Goal: Task Accomplishment & Management: Use online tool/utility

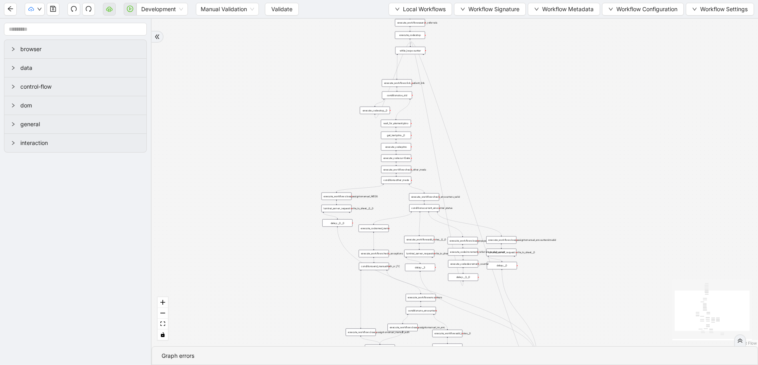
drag, startPoint x: 525, startPoint y: 114, endPoint x: 532, endPoint y: 181, distance: 67.8
click at [532, 181] on div "trigger execute_workflow:check_exceptions execute_workflow:encounters execute_w…" at bounding box center [455, 182] width 607 height 327
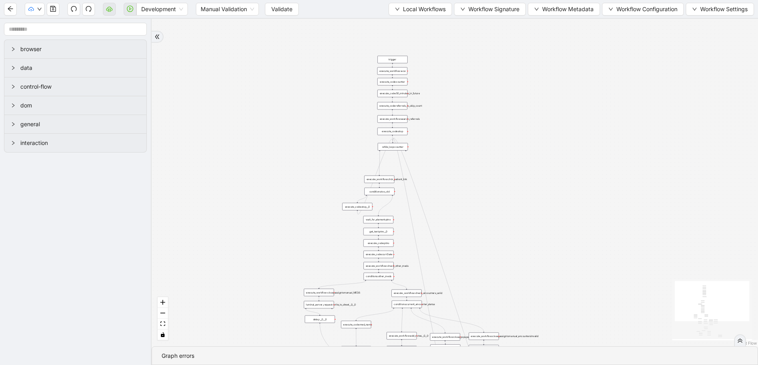
drag, startPoint x: 499, startPoint y: 103, endPoint x: 482, endPoint y: 200, distance: 97.8
click at [482, 200] on div "trigger execute_workflow:check_exceptions execute_workflow:encounters execute_w…" at bounding box center [455, 182] width 607 height 327
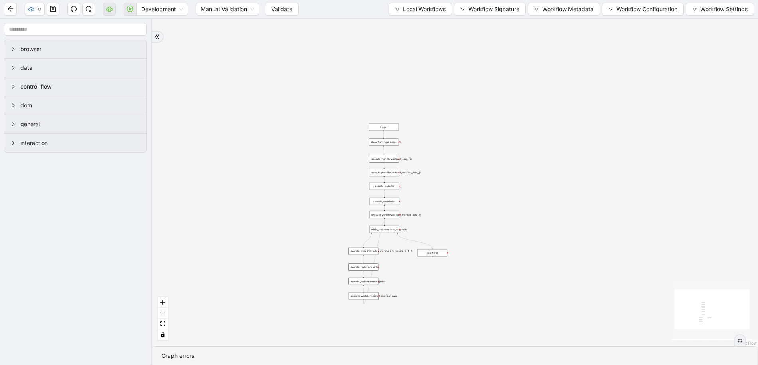
drag, startPoint x: 607, startPoint y: 141, endPoint x: 483, endPoint y: 242, distance: 160.1
click at [483, 242] on div "trigger execute_workflow:extract_member_data execute_workflow:extract_keep_list…" at bounding box center [455, 182] width 607 height 327
drag, startPoint x: 483, startPoint y: 233, endPoint x: 493, endPoint y: 174, distance: 59.5
click at [493, 174] on div "trigger execute_workflow:extract_member_data execute_workflow:extract_keep_list…" at bounding box center [455, 182] width 607 height 327
click at [414, 10] on span "Local Workflows" at bounding box center [424, 9] width 43 height 9
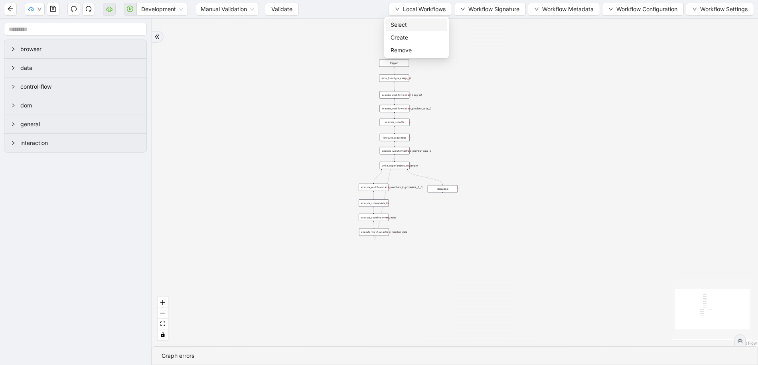
click at [415, 29] on li "Select" at bounding box center [416, 24] width 61 height 13
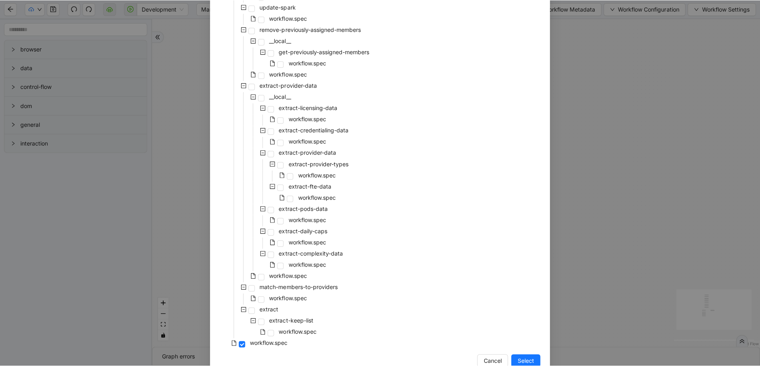
scroll to position [127, 0]
click at [279, 188] on span at bounding box center [280, 186] width 6 height 6
click at [530, 355] on button "Select" at bounding box center [524, 358] width 29 height 13
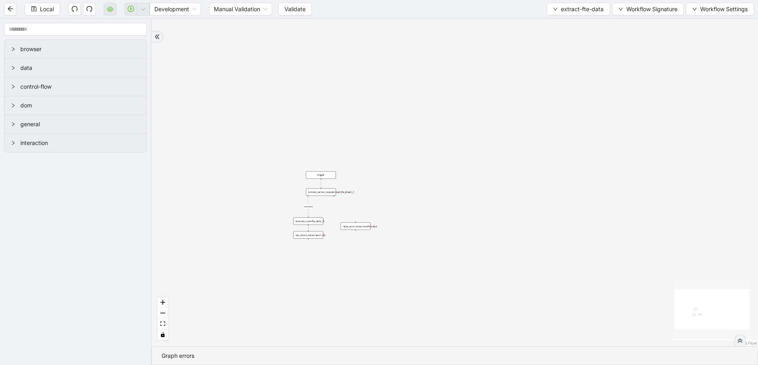
drag, startPoint x: 382, startPoint y: 197, endPoint x: 468, endPoint y: 152, distance: 97.1
click at [468, 152] on div "success trigger raise_error:unsuccessful_read set_return_value:return_fte execu…" at bounding box center [455, 182] width 607 height 327
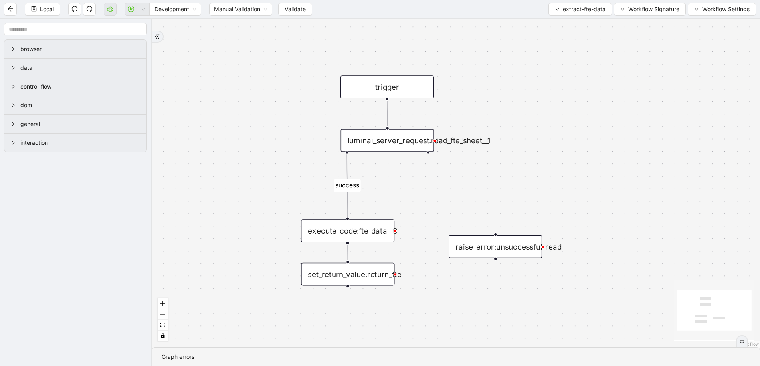
click at [506, 165] on div "success trigger raise_error:unsuccessful_read set_return_value:return_fte execu…" at bounding box center [456, 183] width 608 height 329
click at [387, 144] on div "luminai_server_request:read_fte_sheet__1" at bounding box center [387, 140] width 93 height 23
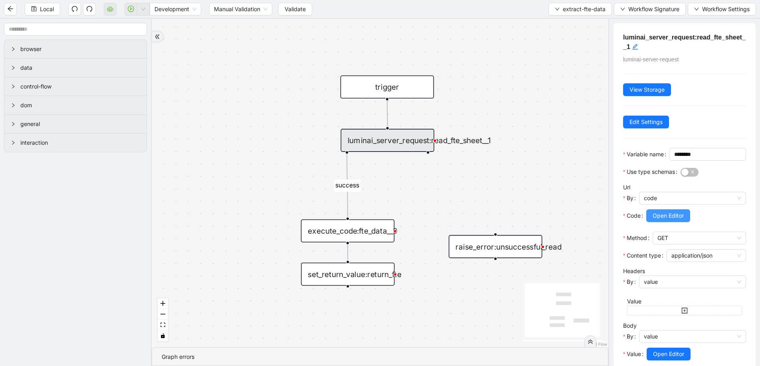
click at [674, 220] on span "Open Editor" at bounding box center [668, 216] width 31 height 9
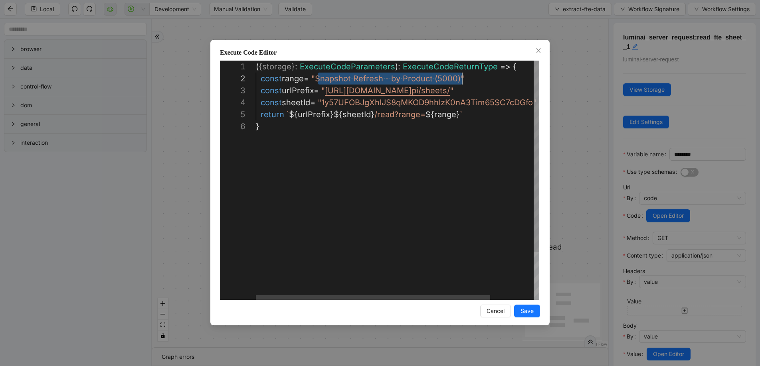
scroll to position [12, 206]
drag, startPoint x: 318, startPoint y: 77, endPoint x: 463, endPoint y: 81, distance: 144.6
paste textarea "Editor content;Press Alt+F1 for Accessibility Options."
type textarea "**********"
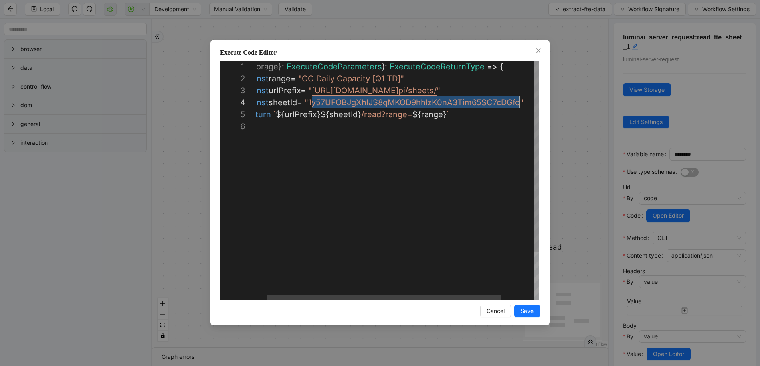
scroll to position [36, 281]
drag, startPoint x: 325, startPoint y: 104, endPoint x: 525, endPoint y: 103, distance: 199.6
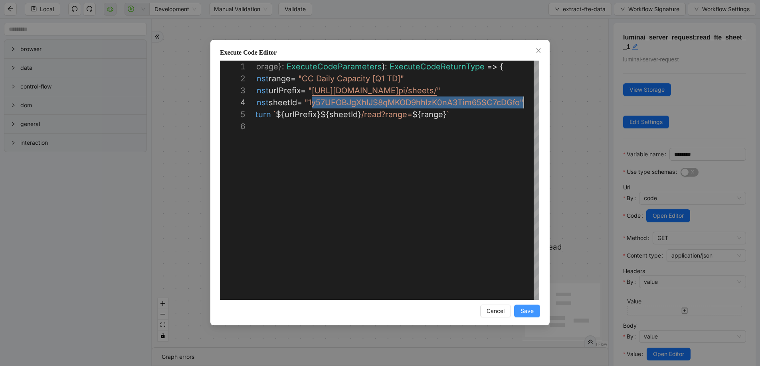
click at [534, 311] on button "Save" at bounding box center [527, 311] width 26 height 13
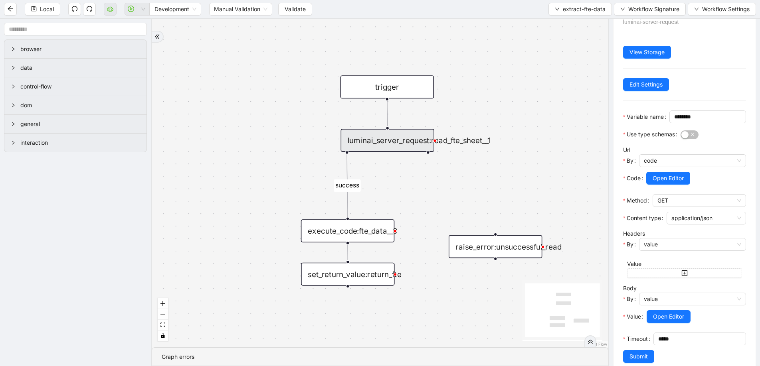
scroll to position [65, 0]
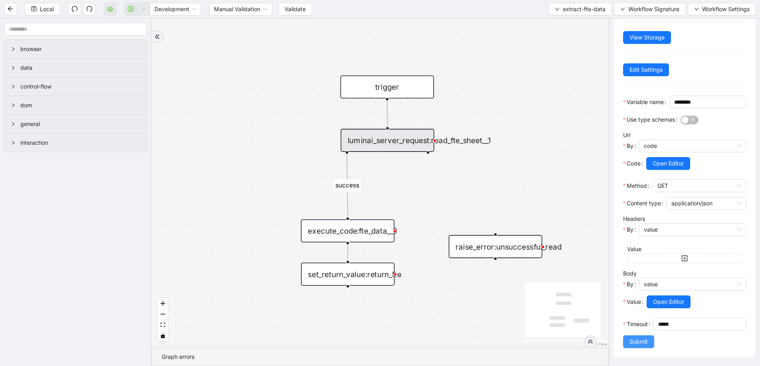
click at [626, 340] on button "Submit" at bounding box center [638, 342] width 31 height 13
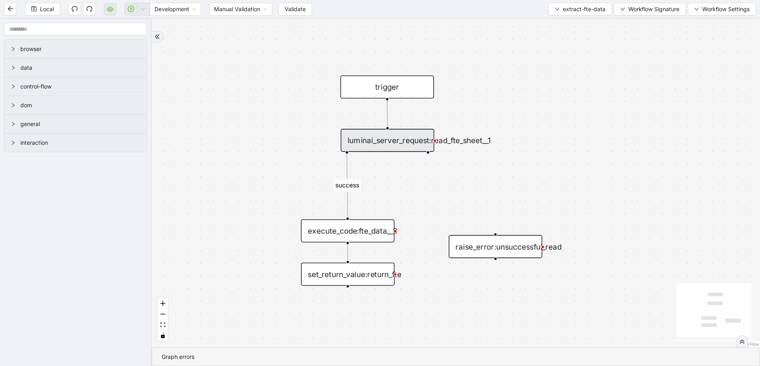
scroll to position [0, 0]
click at [40, 11] on span "Local" at bounding box center [47, 9] width 14 height 9
click at [573, 10] on span "extract-fte-data" at bounding box center [584, 9] width 43 height 9
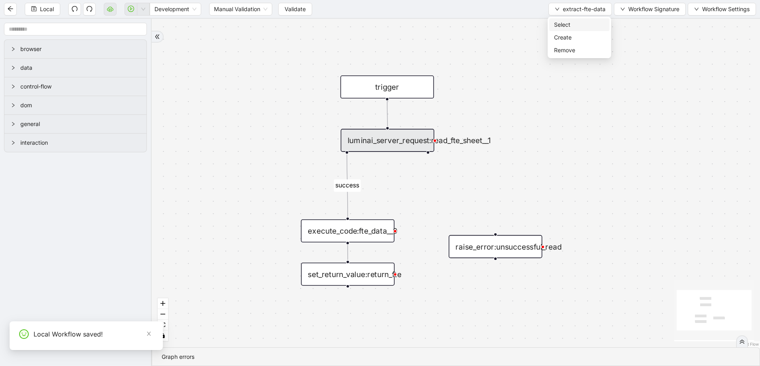
click at [573, 28] on span "Select" at bounding box center [579, 24] width 51 height 9
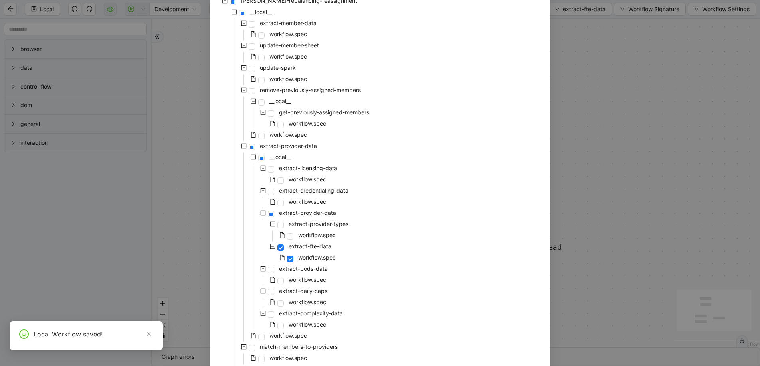
scroll to position [143, 0]
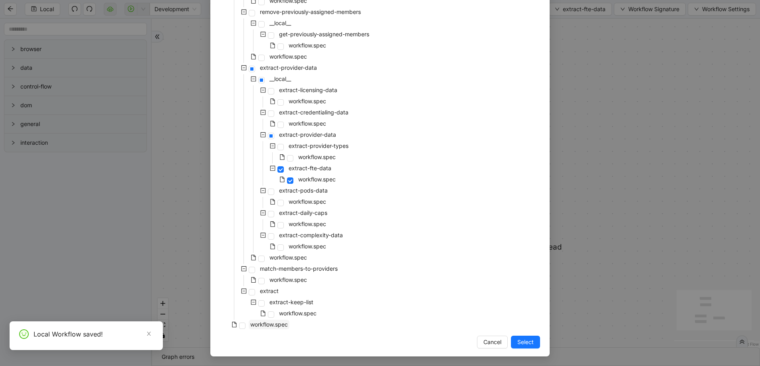
click at [264, 324] on span "workflow.spec" at bounding box center [269, 324] width 38 height 7
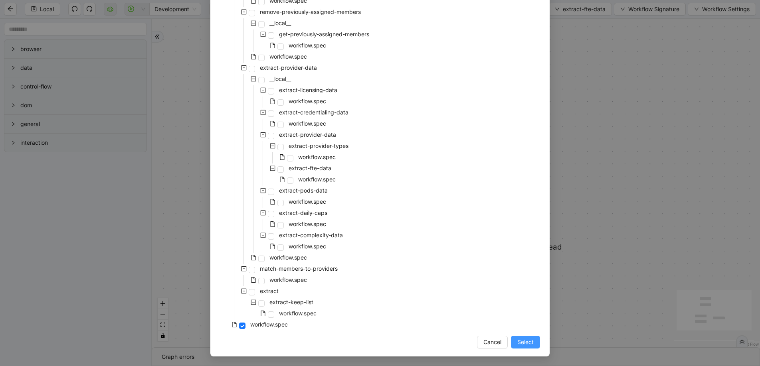
click at [523, 344] on span "Select" at bounding box center [525, 342] width 16 height 9
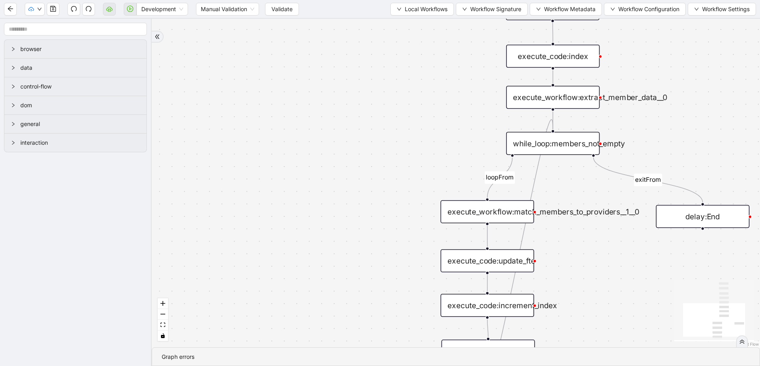
drag, startPoint x: 475, startPoint y: 178, endPoint x: 400, endPoint y: 220, distance: 86.4
click at [365, 279] on div "loopFrom exitFrom trigger execute_workflow:extract_member_data execute_workflow…" at bounding box center [456, 183] width 608 height 329
click at [412, 14] on button "Local Workflows" at bounding box center [421, 9] width 63 height 13
click at [412, 21] on span "Select" at bounding box center [419, 24] width 51 height 9
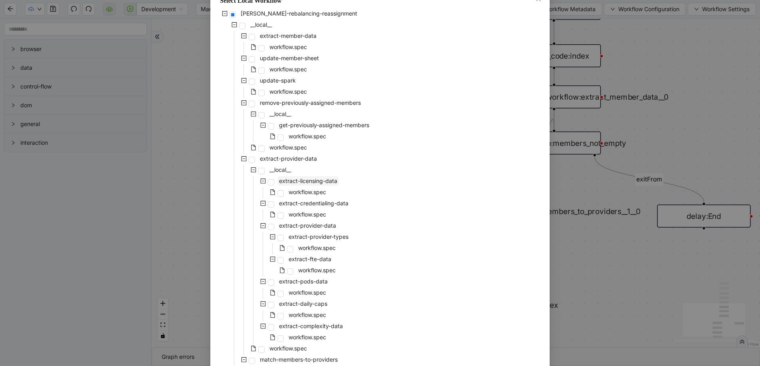
scroll to position [141, 0]
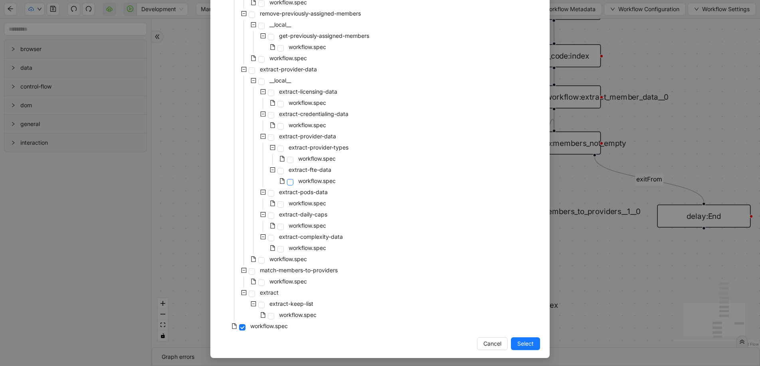
click at [287, 182] on span at bounding box center [290, 182] width 6 height 6
click at [512, 342] on button "Select" at bounding box center [525, 344] width 29 height 13
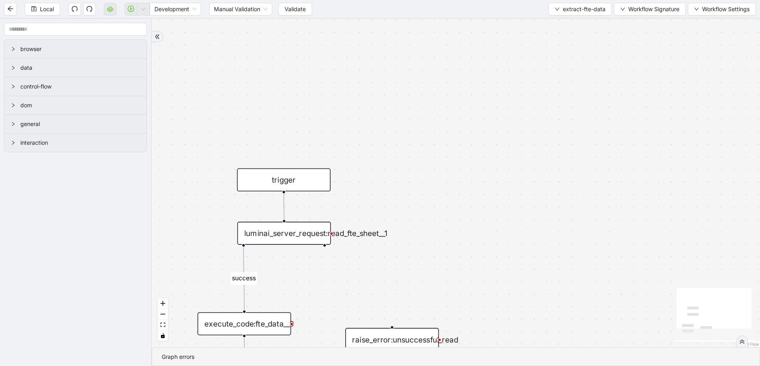
drag, startPoint x: 425, startPoint y: 254, endPoint x: 482, endPoint y: 129, distance: 137.7
click at [482, 129] on div "success trigger raise_error:unsuccessful_read set_return_value:return_fte execu…" at bounding box center [456, 183] width 608 height 329
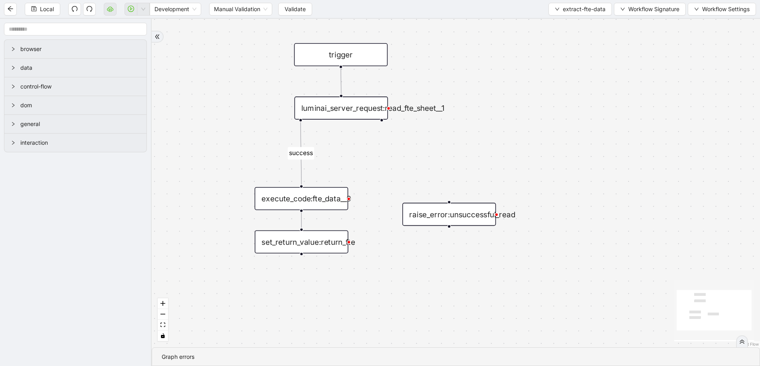
click at [297, 197] on div "execute_code:fte_data__0" at bounding box center [301, 198] width 93 height 23
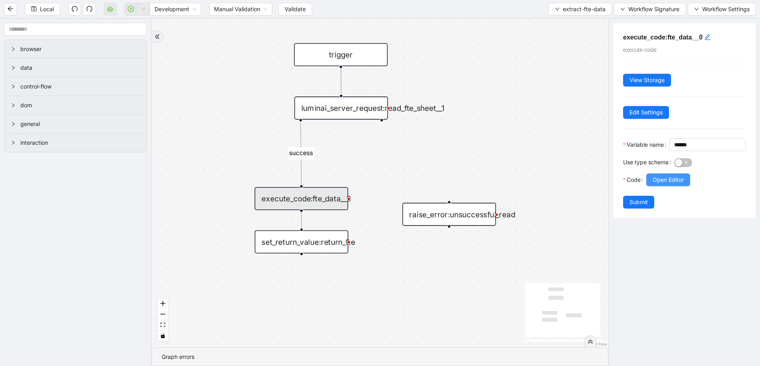
click at [664, 186] on button "Open Editor" at bounding box center [668, 180] width 44 height 13
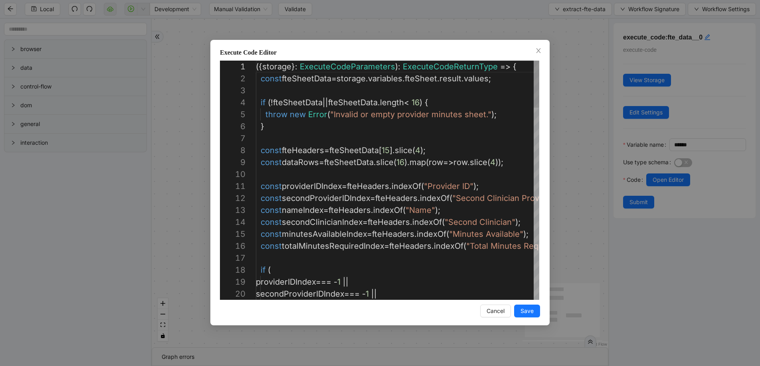
scroll to position [120, 0]
click at [525, 308] on span "Save" at bounding box center [527, 311] width 13 height 9
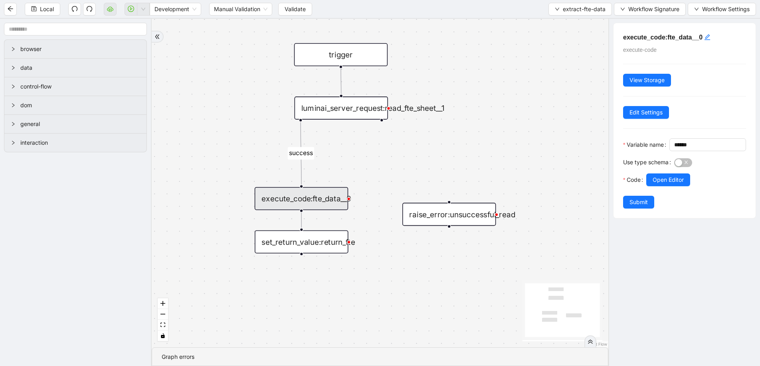
click at [321, 205] on div "execute_code:fte_data__0" at bounding box center [301, 198] width 93 height 23
click at [677, 184] on span "Open Editor" at bounding box center [668, 180] width 31 height 9
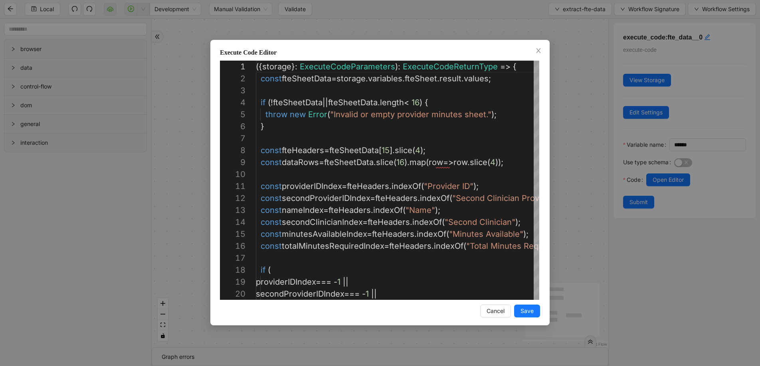
click at [571, 112] on div "Execute Code Editor 14 15 16 17 18 19 20 12 13 11 9 10 7 8 6 4 5 1 2 3 const se…" at bounding box center [380, 183] width 760 height 366
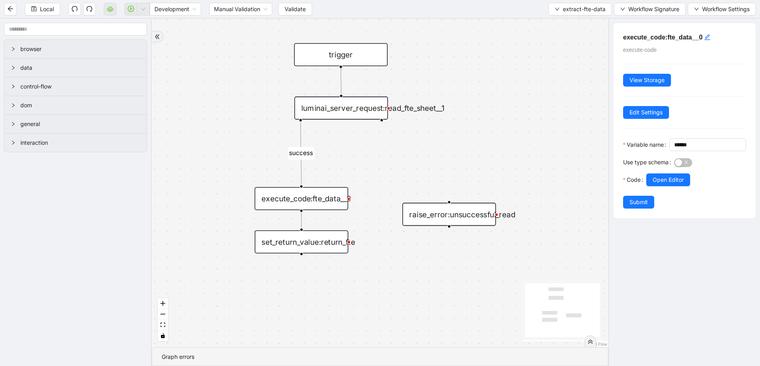
click at [365, 107] on div "luminai_server_request:read_fte_sheet__1" at bounding box center [341, 108] width 93 height 23
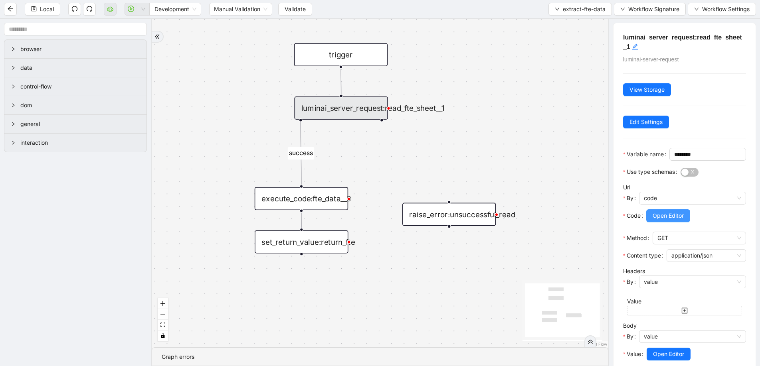
click at [661, 222] on button "Open Editor" at bounding box center [668, 216] width 44 height 13
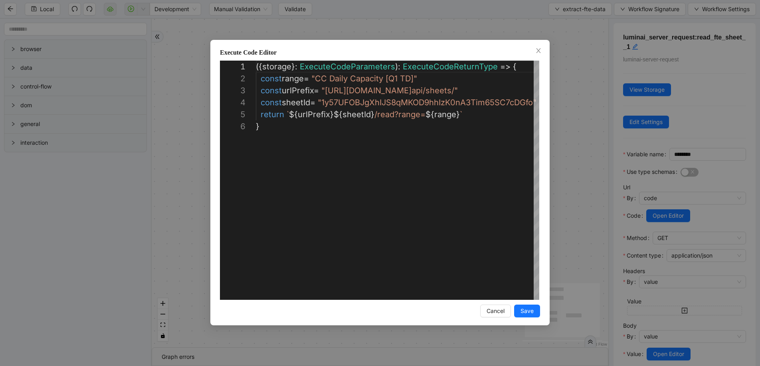
scroll to position [60, 0]
click at [532, 313] on span "Save" at bounding box center [527, 311] width 13 height 9
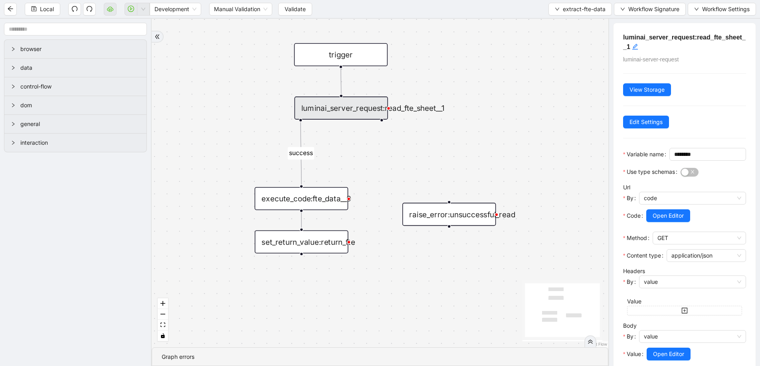
scroll to position [65, 0]
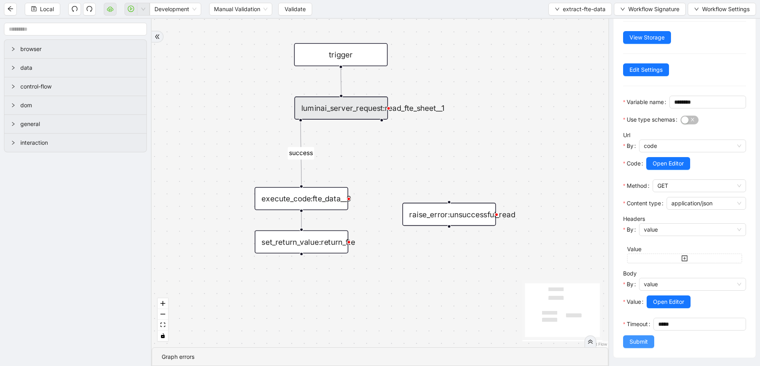
click at [642, 343] on span "Submit" at bounding box center [639, 342] width 18 height 9
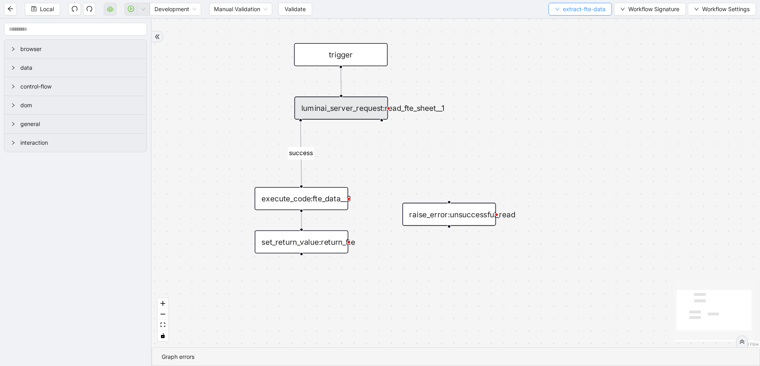
click at [568, 8] on span "extract-fte-data" at bounding box center [584, 9] width 43 height 9
click at [558, 26] on span "Select" at bounding box center [579, 24] width 51 height 9
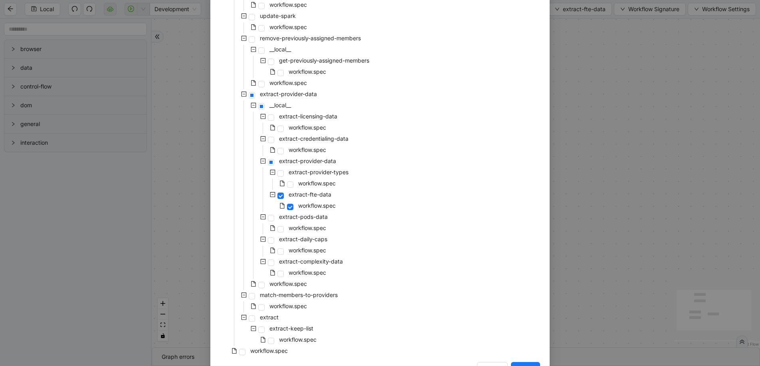
scroll to position [143, 0]
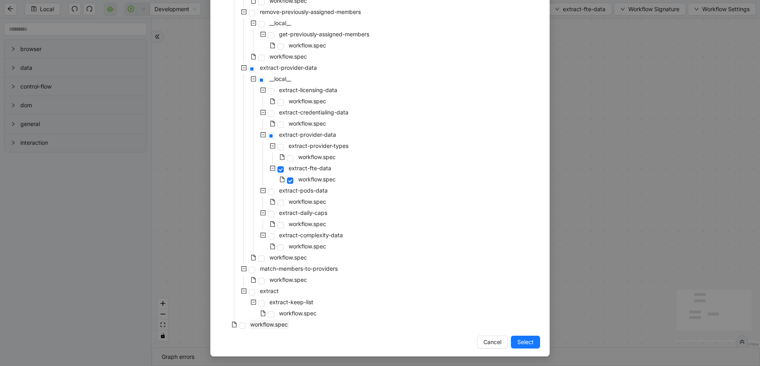
click at [250, 322] on span "workflow.spec" at bounding box center [269, 324] width 38 height 7
click at [515, 337] on button "Select" at bounding box center [525, 342] width 29 height 13
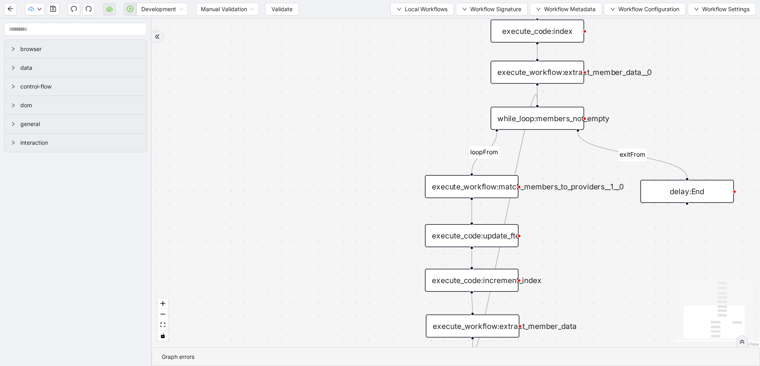
drag, startPoint x: 431, startPoint y: 150, endPoint x: 347, endPoint y: 261, distance: 138.7
click at [345, 273] on div "loopFrom exitFrom trigger execute_workflow:extract_member_data execute_workflow…" at bounding box center [456, 183] width 608 height 329
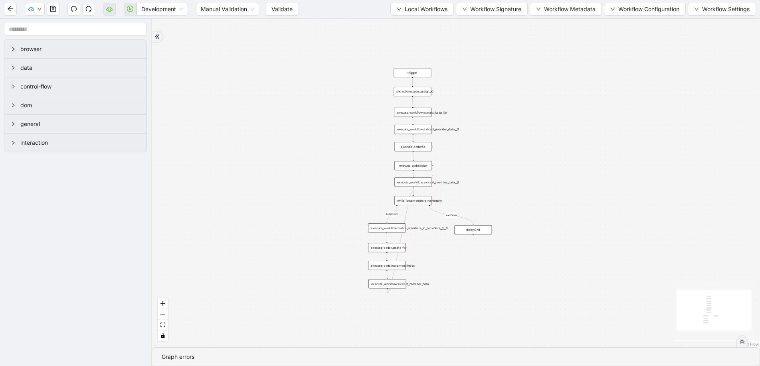
drag, startPoint x: 352, startPoint y: 155, endPoint x: 340, endPoint y: 208, distance: 53.9
click at [48, 11] on button "button" at bounding box center [53, 9] width 13 height 13
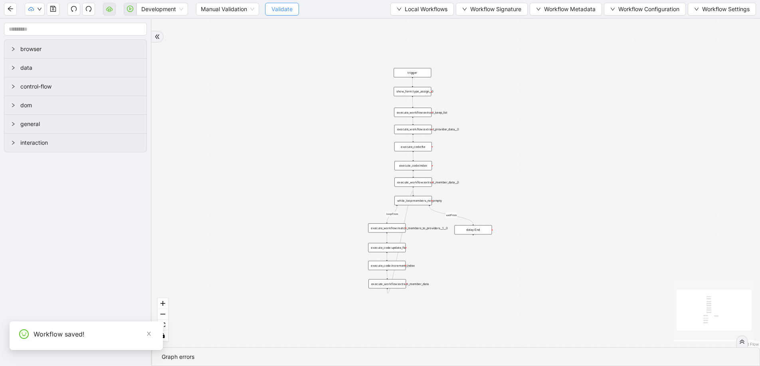
click at [282, 9] on span "Validate" at bounding box center [281, 9] width 21 height 9
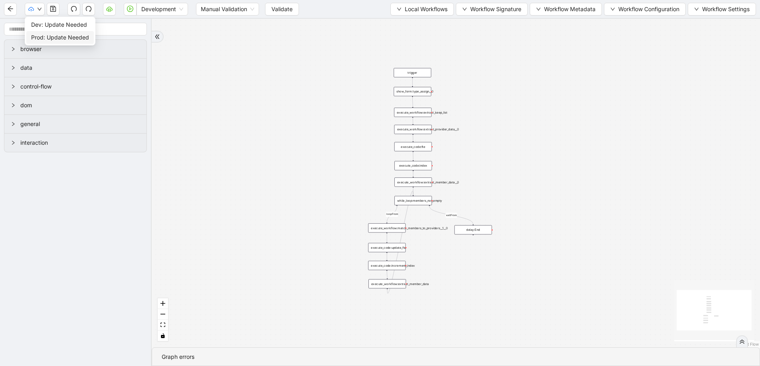
click at [45, 34] on span "Prod: Update Needed" at bounding box center [60, 37] width 58 height 9
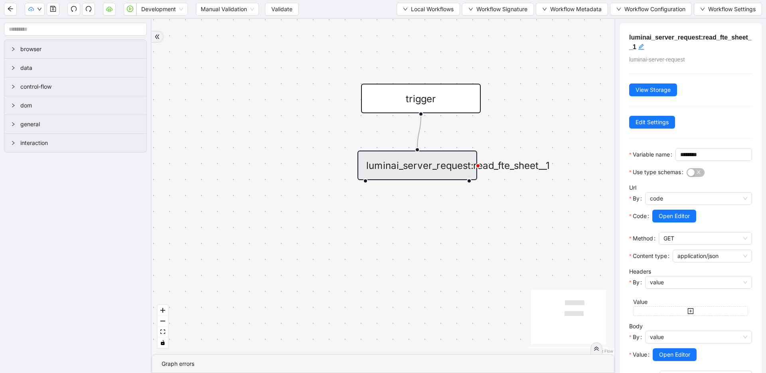
click at [422, 166] on div "luminai_server_request:read_fte_sheet__1" at bounding box center [418, 165] width 120 height 30
drag, startPoint x: 675, startPoint y: 230, endPoint x: 658, endPoint y: 205, distance: 29.9
click at [675, 220] on span "Open Editor" at bounding box center [674, 216] width 31 height 9
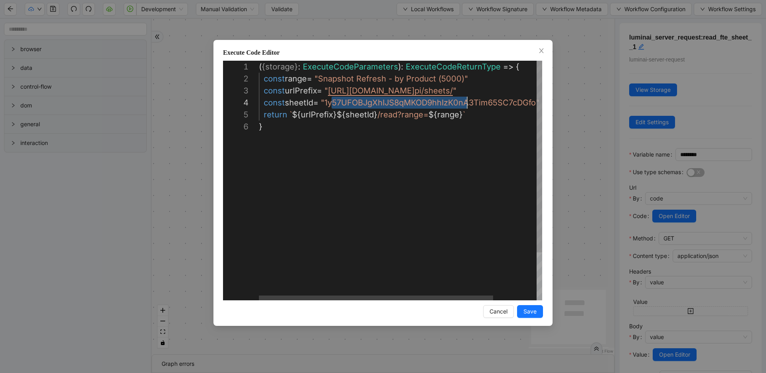
scroll to position [36, 208]
drag, startPoint x: 330, startPoint y: 101, endPoint x: 438, endPoint y: 103, distance: 107.4
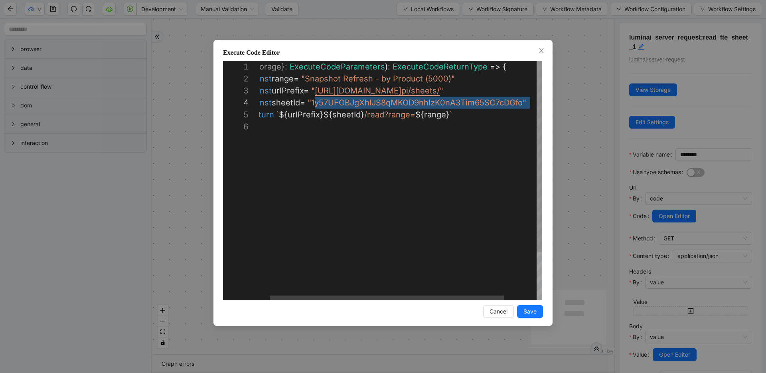
scroll to position [36, 281]
drag, startPoint x: 327, startPoint y: 103, endPoint x: 527, endPoint y: 101, distance: 199.6
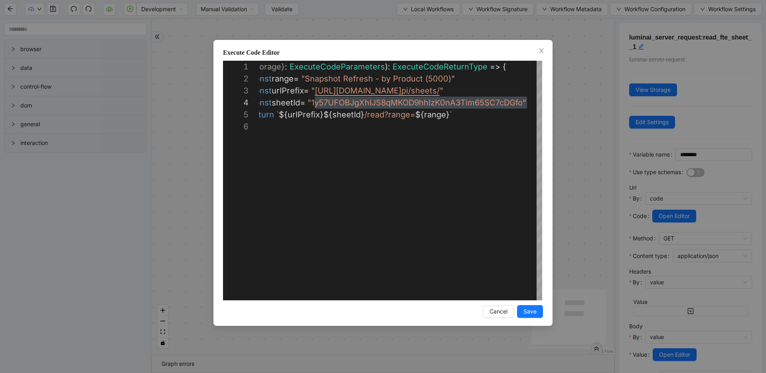
click at [181, 81] on div "**********" at bounding box center [383, 186] width 766 height 373
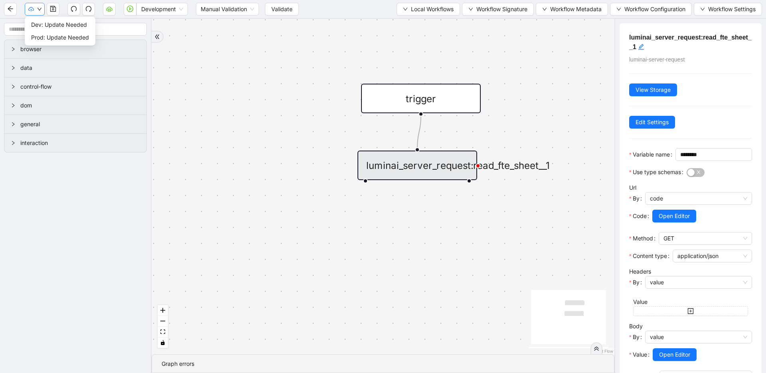
click at [43, 12] on button "button" at bounding box center [35, 9] width 20 height 13
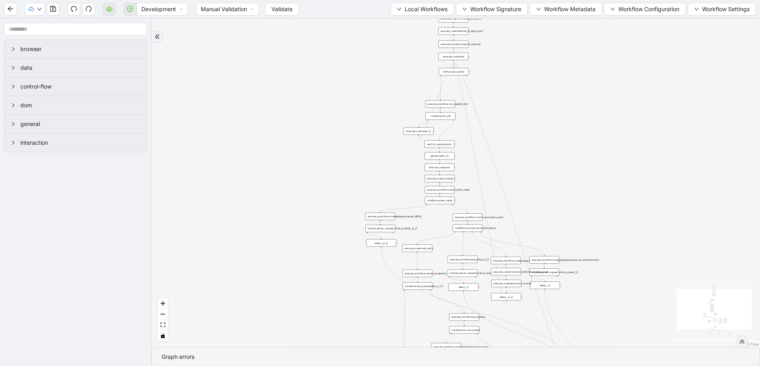
drag, startPoint x: 305, startPoint y: 55, endPoint x: 249, endPoint y: 146, distance: 107.1
click at [249, 146] on div "trigger execute_workflow:check_exceptions execute_workflow:encounters execute_w…" at bounding box center [456, 183] width 608 height 329
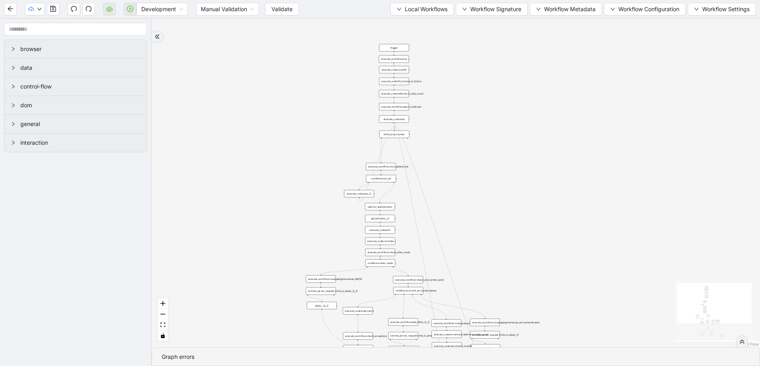
drag, startPoint x: 318, startPoint y: 113, endPoint x: 242, endPoint y: 194, distance: 110.4
click at [242, 194] on div "trigger execute_workflow:check_exceptions execute_workflow:encounters execute_w…" at bounding box center [456, 183] width 608 height 329
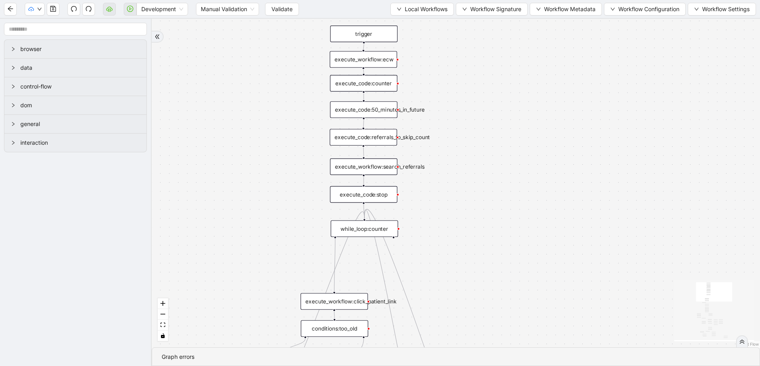
drag, startPoint x: 317, startPoint y: 182, endPoint x: 310, endPoint y: 135, distance: 47.2
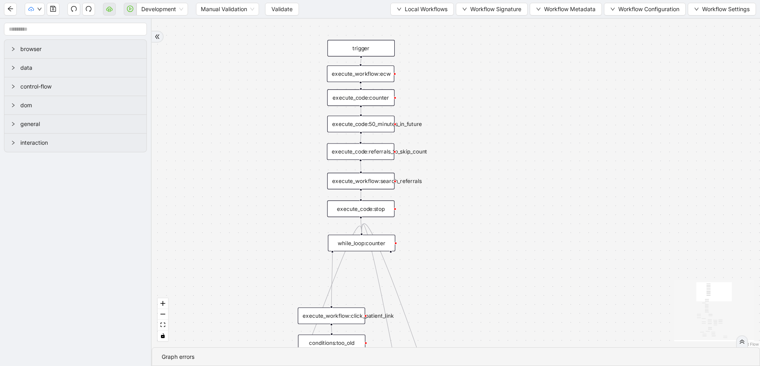
drag, startPoint x: 308, startPoint y: 144, endPoint x: 307, endPoint y: 150, distance: 6.8
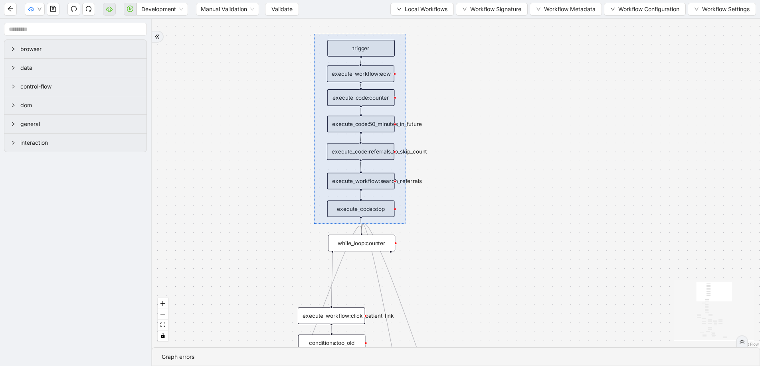
drag, startPoint x: 323, startPoint y: 46, endPoint x: 403, endPoint y: 221, distance: 192.9
click at [406, 224] on div "trigger execute_workflow:check_exceptions execute_workflow:encounters execute_w…" at bounding box center [456, 183] width 608 height 329
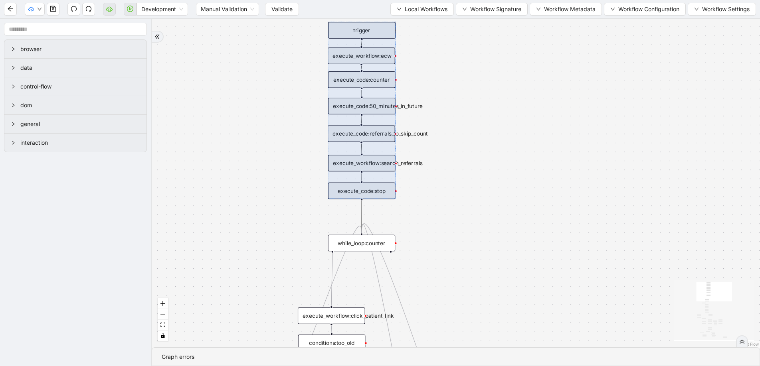
drag, startPoint x: 377, startPoint y: 202, endPoint x: 378, endPoint y: 188, distance: 14.0
click at [378, 188] on div at bounding box center [362, 110] width 68 height 177
click at [452, 189] on div "trigger execute_workflow:check_exceptions execute_workflow:encounters execute_w…" at bounding box center [456, 183] width 608 height 329
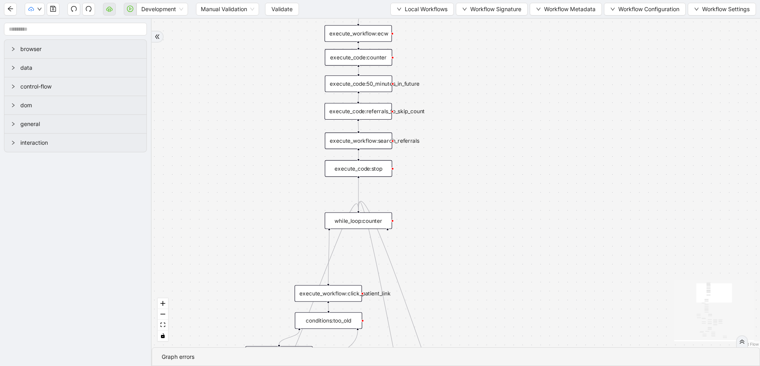
drag, startPoint x: 441, startPoint y: 190, endPoint x: 414, endPoint y: 157, distance: 42.5
click at [437, 159] on div "trigger execute_workflow:check_exceptions execute_workflow:encounters execute_w…" at bounding box center [456, 183] width 608 height 329
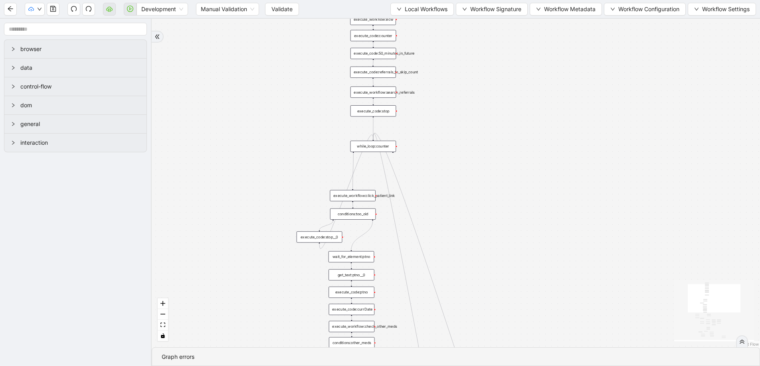
drag, startPoint x: 361, startPoint y: 283, endPoint x: 360, endPoint y: 231, distance: 52.7
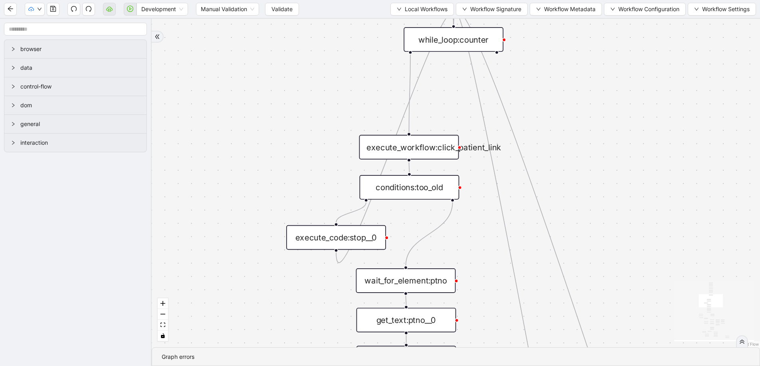
click at [316, 232] on div "execute_code:stop__0" at bounding box center [336, 238] width 100 height 25
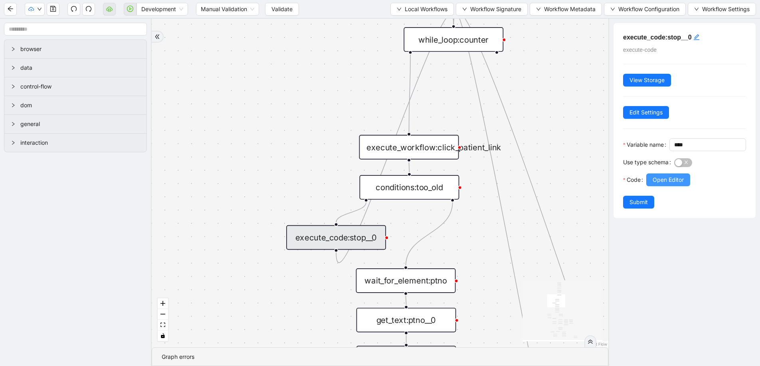
click at [653, 184] on span "Open Editor" at bounding box center [668, 180] width 31 height 9
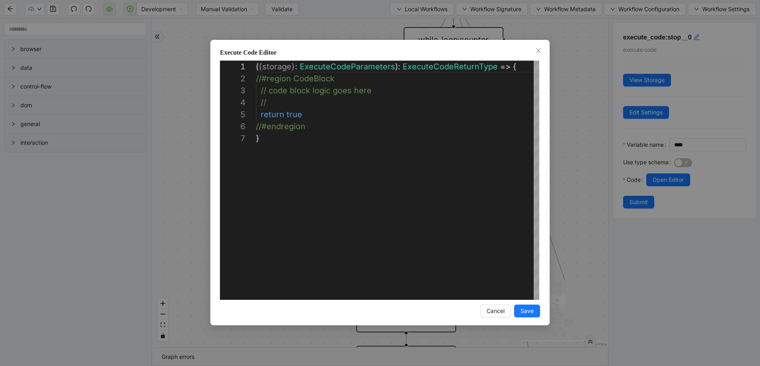
click at [581, 165] on div "**********" at bounding box center [380, 183] width 760 height 366
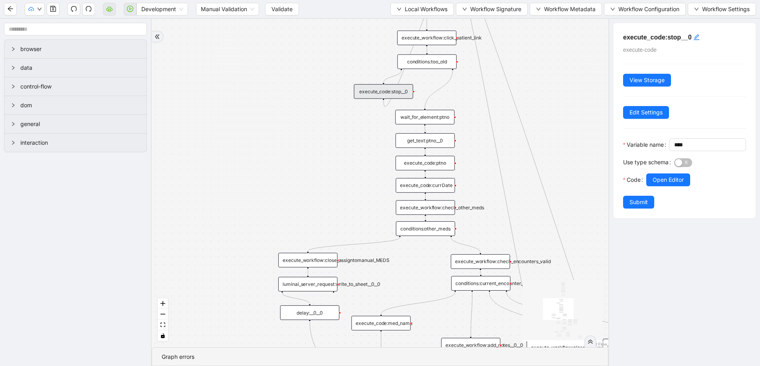
drag, startPoint x: 482, startPoint y: 190, endPoint x: 464, endPoint y: 110, distance: 81.4
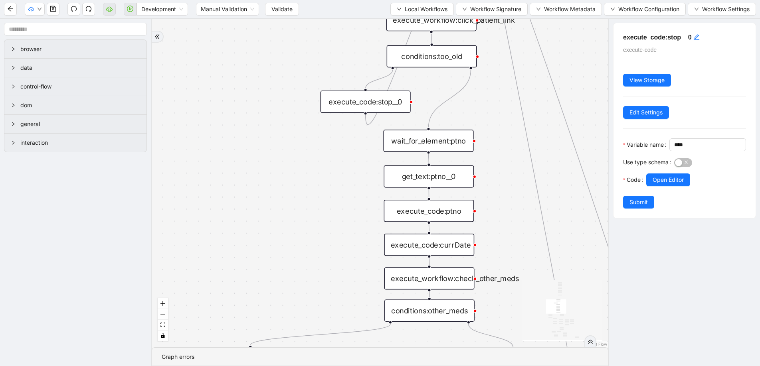
click at [433, 63] on div "conditions:too_old" at bounding box center [432, 57] width 90 height 22
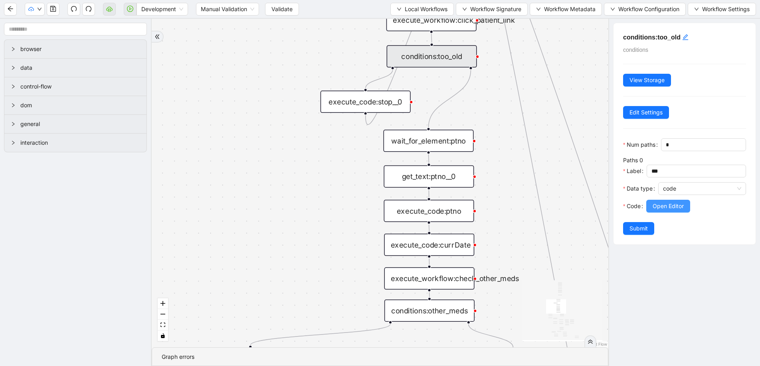
click at [675, 204] on span "Open Editor" at bounding box center [668, 206] width 31 height 9
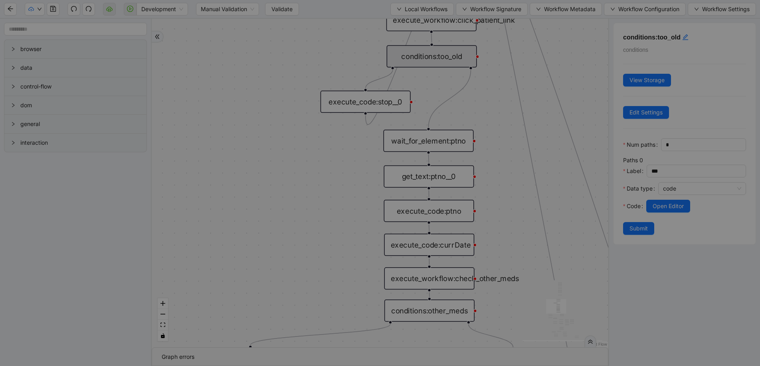
scroll to position [108, 0]
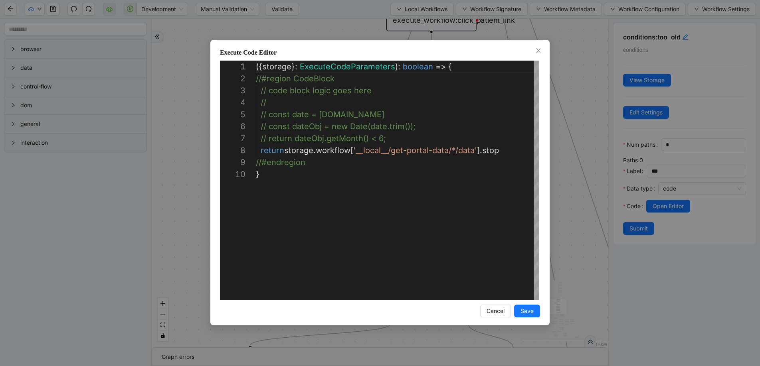
click at [568, 117] on div "**********" at bounding box center [380, 183] width 760 height 366
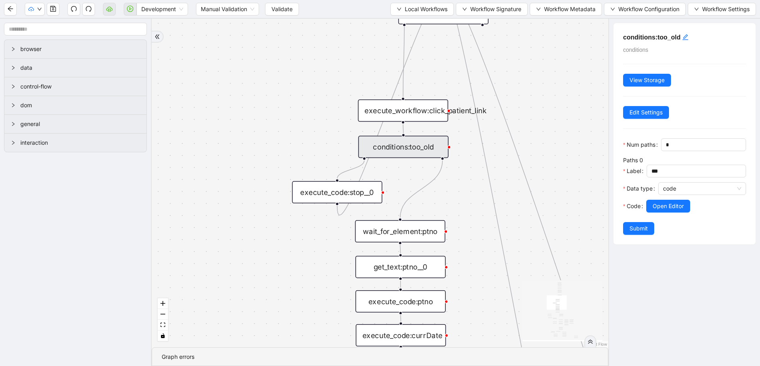
drag, startPoint x: 457, startPoint y: 133, endPoint x: 440, endPoint y: 193, distance: 63.1
click at [397, 10] on icon "down" at bounding box center [399, 9] width 5 height 5
click at [396, 22] on span "Select" at bounding box center [419, 24] width 51 height 9
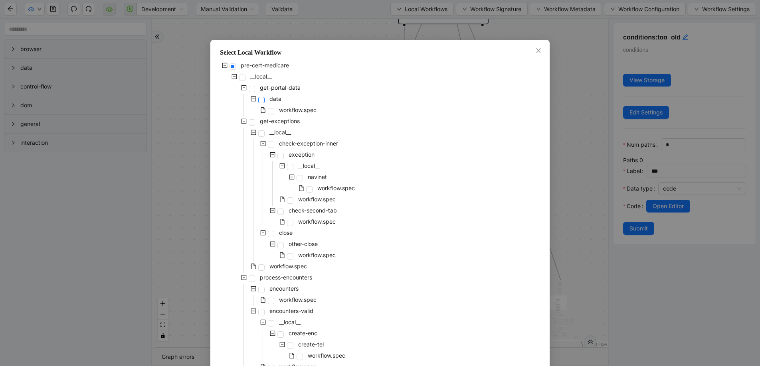
click at [258, 97] on span at bounding box center [261, 100] width 6 height 6
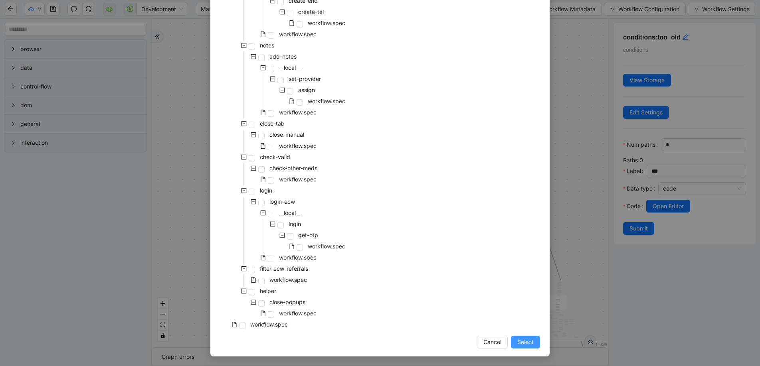
click at [531, 347] on button "Select" at bounding box center [525, 342] width 29 height 13
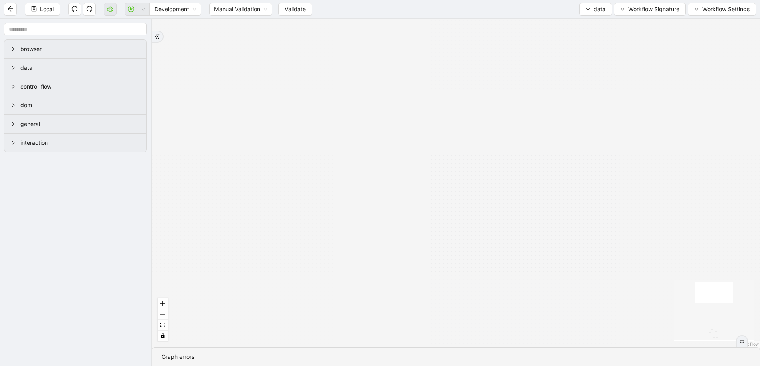
drag, startPoint x: 494, startPoint y: 240, endPoint x: 484, endPoint y: 300, distance: 61.5
drag, startPoint x: 469, startPoint y: 240, endPoint x: 467, endPoint y: 54, distance: 185.2
drag, startPoint x: 428, startPoint y: 102, endPoint x: 416, endPoint y: 59, distance: 44.9
drag, startPoint x: 423, startPoint y: 226, endPoint x: 435, endPoint y: 120, distance: 106.0
drag, startPoint x: 439, startPoint y: 248, endPoint x: 449, endPoint y: 109, distance: 139.7
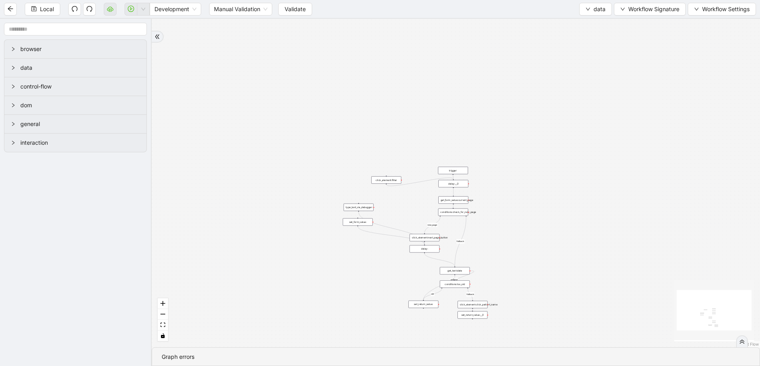
drag, startPoint x: 430, startPoint y: 244, endPoint x: 440, endPoint y: 132, distance: 113.1
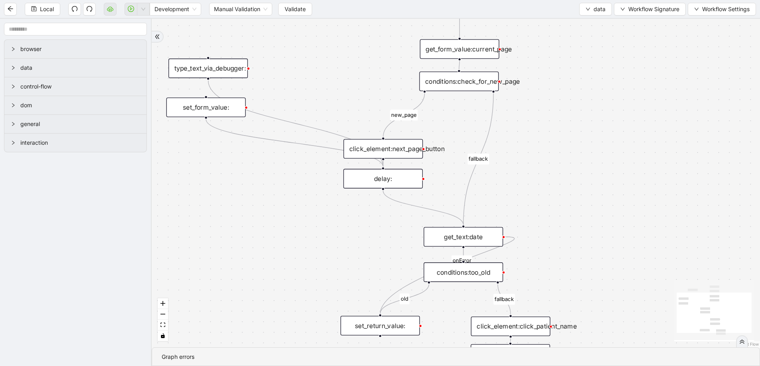
drag, startPoint x: 424, startPoint y: 176, endPoint x: 368, endPoint y: 218, distance: 70.2
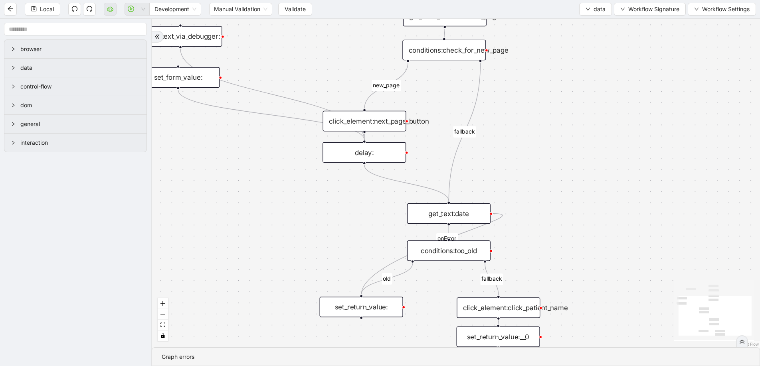
drag, startPoint x: 521, startPoint y: 168, endPoint x: 508, endPoint y: 221, distance: 54.7
click at [508, 221] on div "fallback old fallback new_page onError trigger click_element:click_patient_name…" at bounding box center [456, 183] width 608 height 329
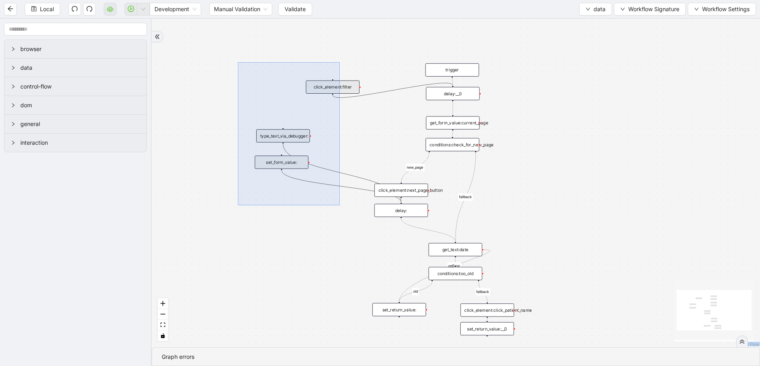
drag, startPoint x: 263, startPoint y: 104, endPoint x: 340, endPoint y: 207, distance: 128.9
click at [340, 207] on div "fallback old fallback new_page onError trigger click_element:click_patient_name…" at bounding box center [456, 183] width 608 height 329
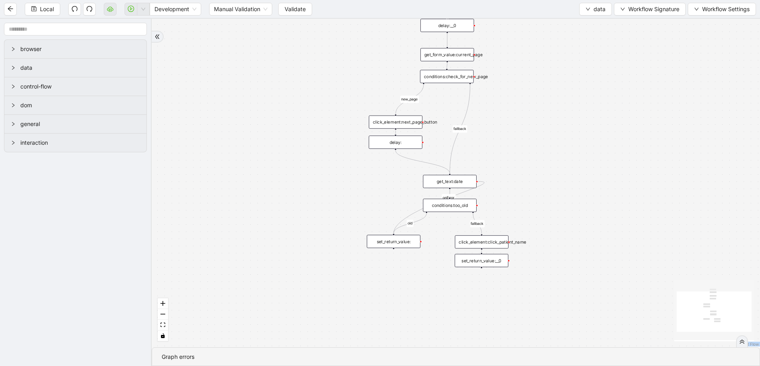
drag, startPoint x: 333, startPoint y: 202, endPoint x: 327, endPoint y: 134, distance: 68.5
click at [327, 134] on div "fallback old fallback new_page onError trigger click_element:click_patient_name…" at bounding box center [456, 183] width 608 height 329
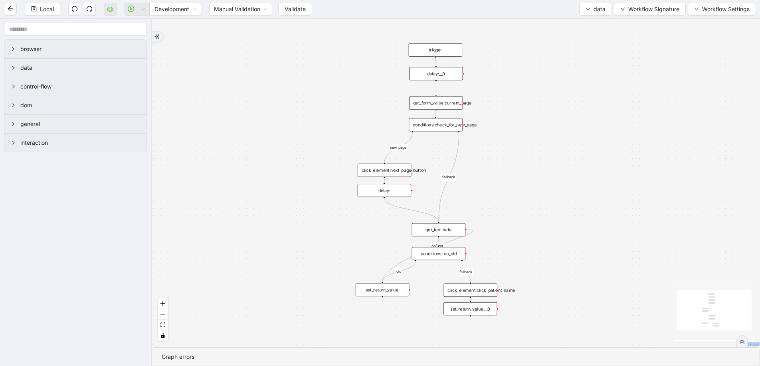
drag, startPoint x: 327, startPoint y: 154, endPoint x: 316, endPoint y: 202, distance: 49.6
click at [316, 202] on div "fallback old fallback new_page onError trigger click_element:click_patient_name…" at bounding box center [456, 183] width 608 height 329
click at [439, 234] on div "get_text:date" at bounding box center [438, 230] width 53 height 13
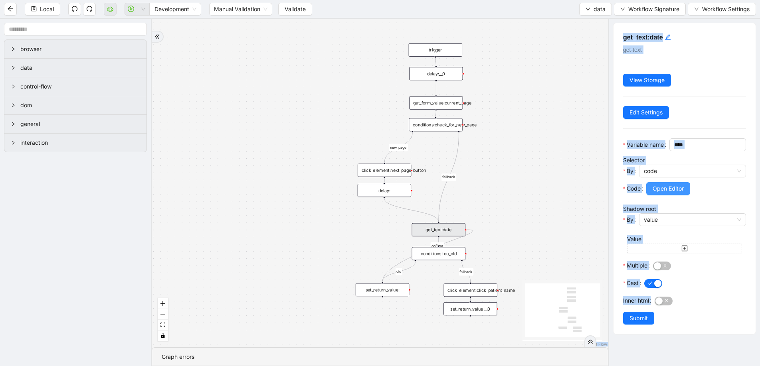
click at [666, 193] on span "Open Editor" at bounding box center [668, 188] width 31 height 9
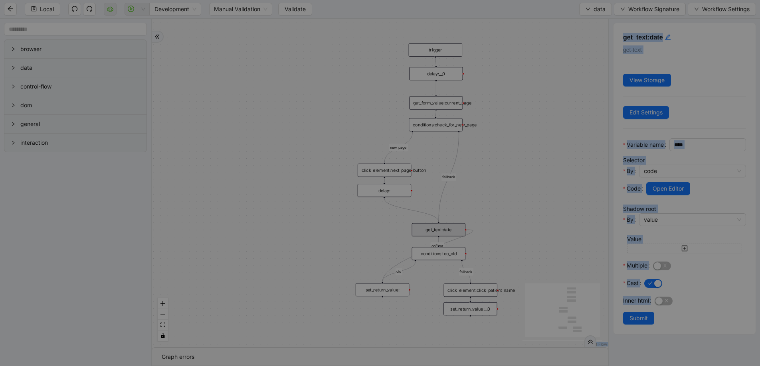
scroll to position [48, 0]
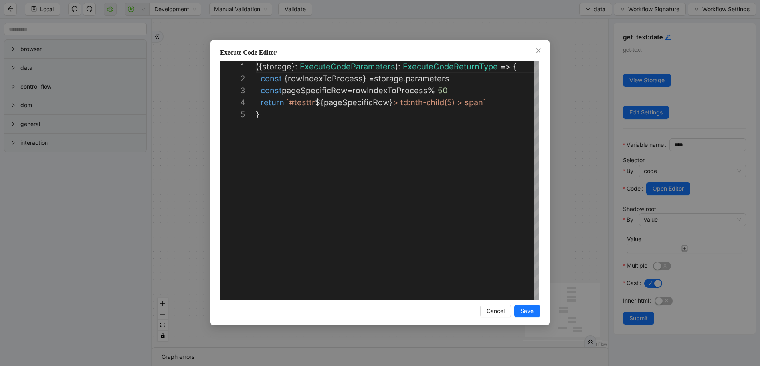
click at [574, 198] on div "**********" at bounding box center [380, 183] width 760 height 366
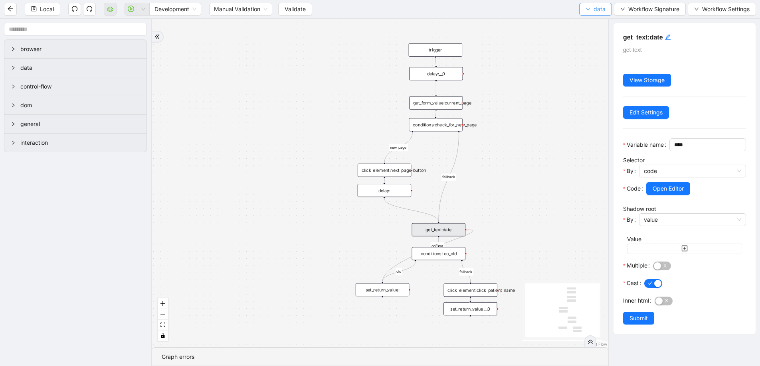
click at [586, 11] on icon "down" at bounding box center [588, 9] width 5 height 5
click at [586, 19] on li "Select" at bounding box center [595, 24] width 31 height 13
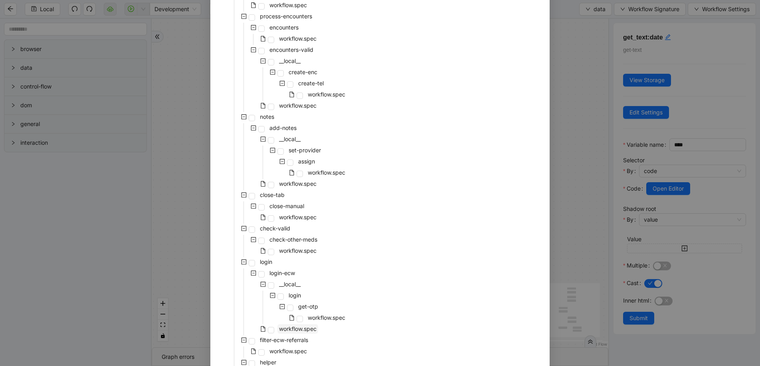
scroll to position [333, 0]
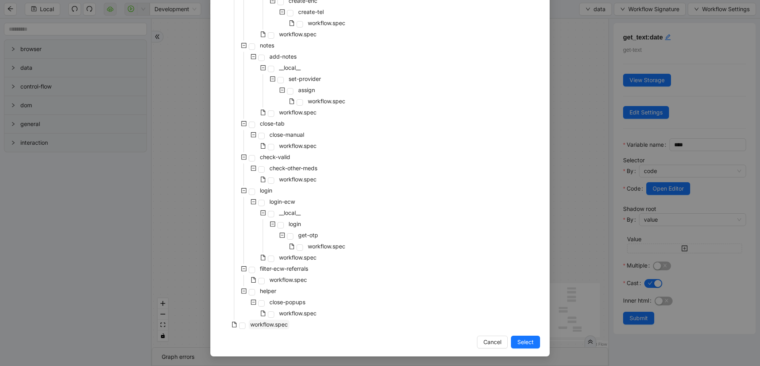
click at [259, 323] on span "workflow.spec" at bounding box center [269, 324] width 38 height 7
drag, startPoint x: 520, startPoint y: 341, endPoint x: 487, endPoint y: 269, distance: 79.3
click at [520, 341] on span "Select" at bounding box center [525, 342] width 16 height 9
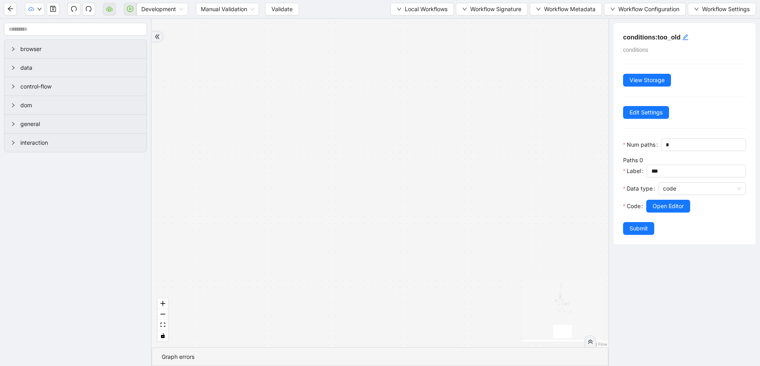
drag, startPoint x: 456, startPoint y: 218, endPoint x: 446, endPoint y: 291, distance: 73.7
click at [446, 291] on div "fallback success success fallback no_encounters end success success success old…" at bounding box center [380, 183] width 457 height 329
drag, startPoint x: 389, startPoint y: 285, endPoint x: 325, endPoint y: 222, distance: 90.0
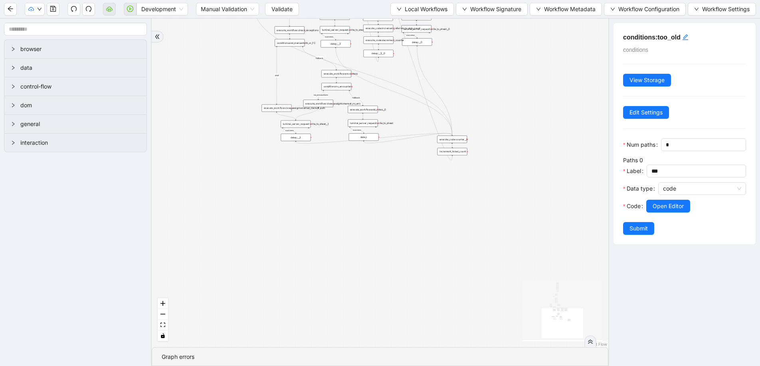
drag, startPoint x: 358, startPoint y: 172, endPoint x: 358, endPoint y: 312, distance: 139.3
drag, startPoint x: 333, startPoint y: 160, endPoint x: 320, endPoint y: 299, distance: 139.9
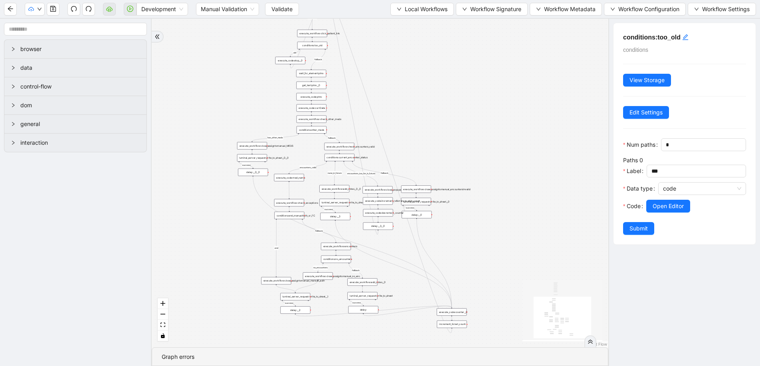
drag, startPoint x: 315, startPoint y: 146, endPoint x: 342, endPoint y: 183, distance: 46.3
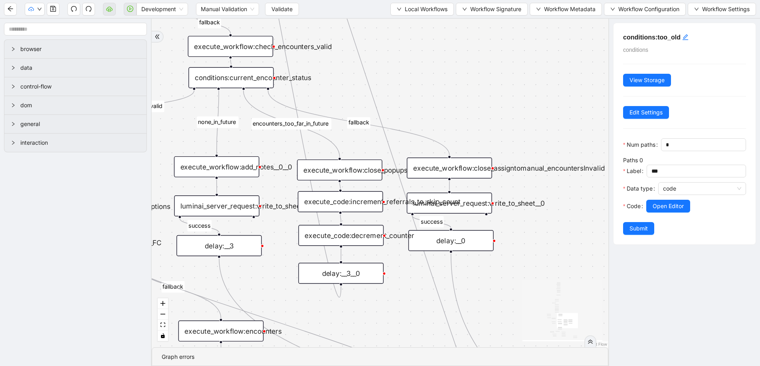
drag, startPoint x: 472, startPoint y: 227, endPoint x: 490, endPoint y: 112, distance: 116.3
click at [490, 112] on div "fallback success success fallback no_encounters end success success success old…" at bounding box center [380, 183] width 457 height 329
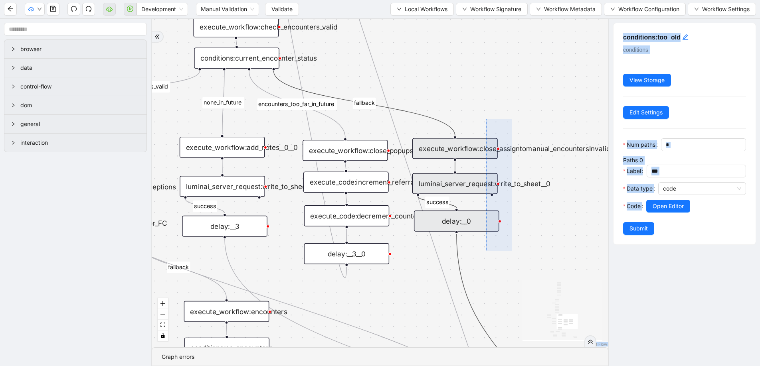
drag, startPoint x: 487, startPoint y: 122, endPoint x: 512, endPoint y: 251, distance: 131.8
click at [512, 251] on div "fallback success success fallback no_encounters end success success success old…" at bounding box center [380, 183] width 457 height 329
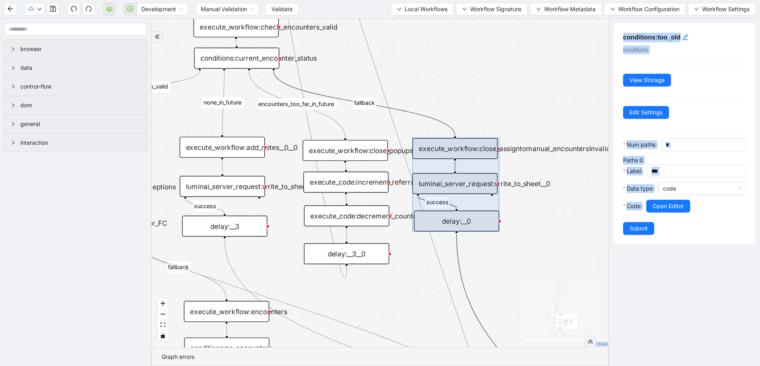
click at [512, 251] on div "fallback success success fallback no_encounters end success success success old…" at bounding box center [380, 183] width 457 height 329
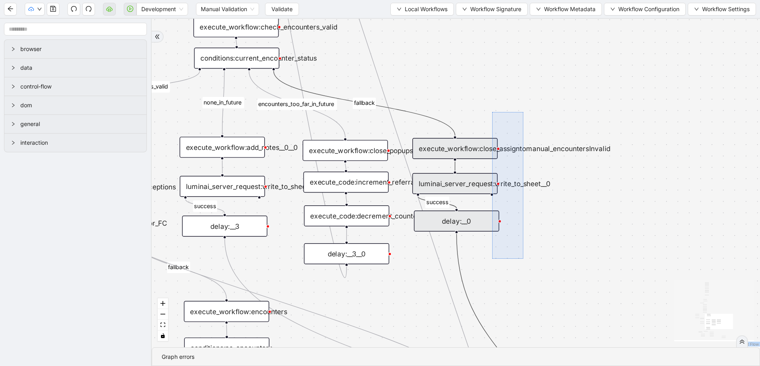
drag, startPoint x: 509, startPoint y: 181, endPoint x: 523, endPoint y: 259, distance: 79.6
click at [523, 259] on div "fallback success success fallback no_encounters end success success success old…" at bounding box center [456, 183] width 608 height 329
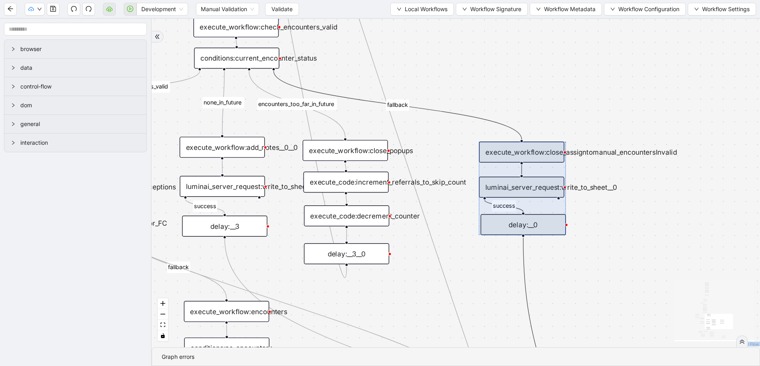
drag, startPoint x: 478, startPoint y: 227, endPoint x: 544, endPoint y: 230, distance: 65.9
click at [544, 230] on div at bounding box center [522, 189] width 87 height 94
click at [504, 259] on div "fallback success success fallback no_encounters end success success success old…" at bounding box center [456, 183] width 608 height 329
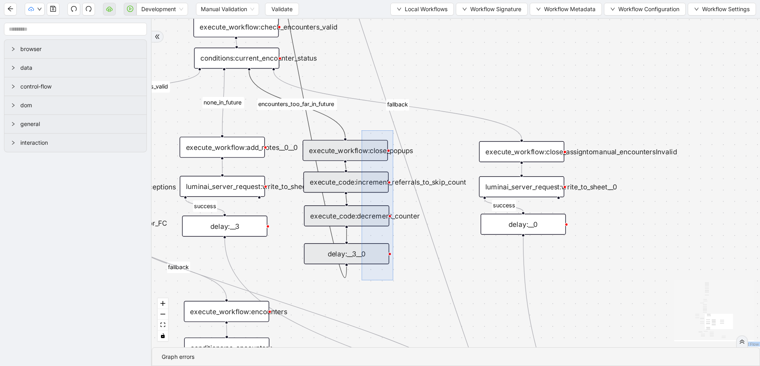
drag, startPoint x: 362, startPoint y: 131, endPoint x: 394, endPoint y: 283, distance: 156.3
click at [394, 283] on div "fallback success success fallback no_encounters end success success success old…" at bounding box center [456, 183] width 608 height 329
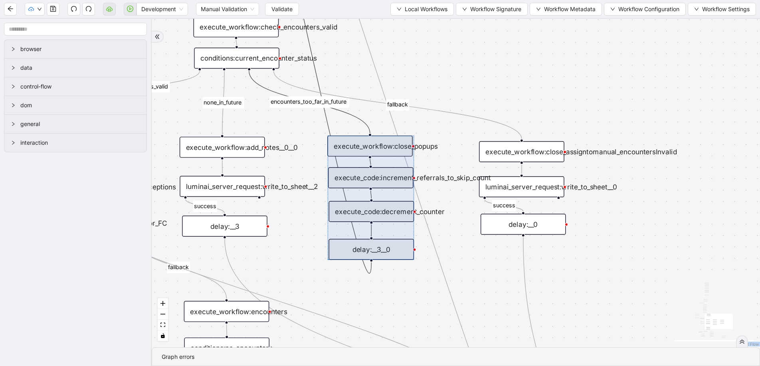
drag, startPoint x: 394, startPoint y: 255, endPoint x: 398, endPoint y: 249, distance: 7.9
click at [398, 248] on div at bounding box center [370, 198] width 87 height 125
click at [418, 293] on div "fallback success success fallback no_encounters end success success success old…" at bounding box center [456, 183] width 608 height 329
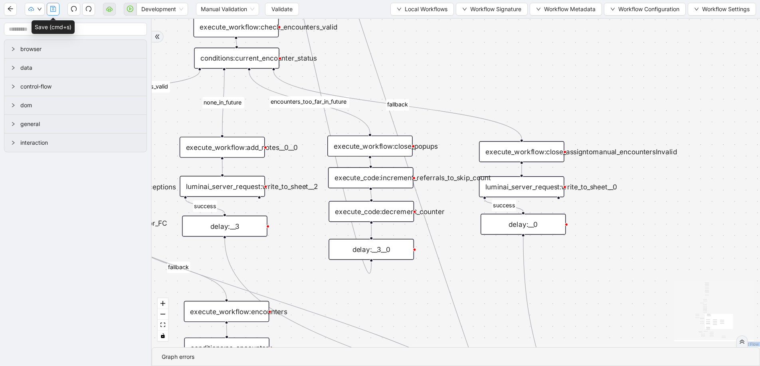
click at [53, 8] on icon "save" at bounding box center [53, 9] width 6 height 6
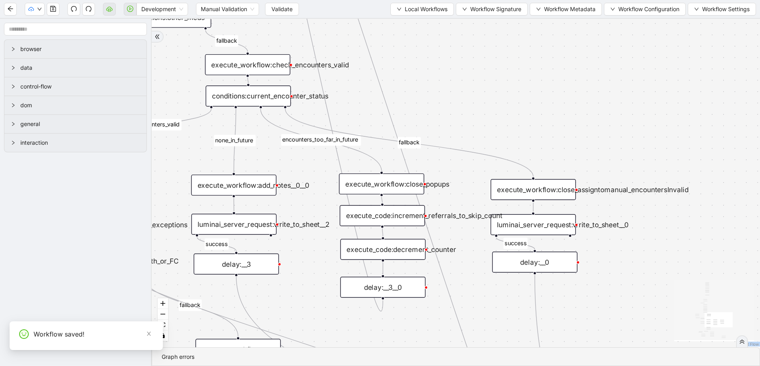
drag, startPoint x: 354, startPoint y: 107, endPoint x: 371, endPoint y: 161, distance: 56.1
click at [371, 161] on div "fallback success success fallback no_encounters end success success success old…" at bounding box center [456, 183] width 608 height 329
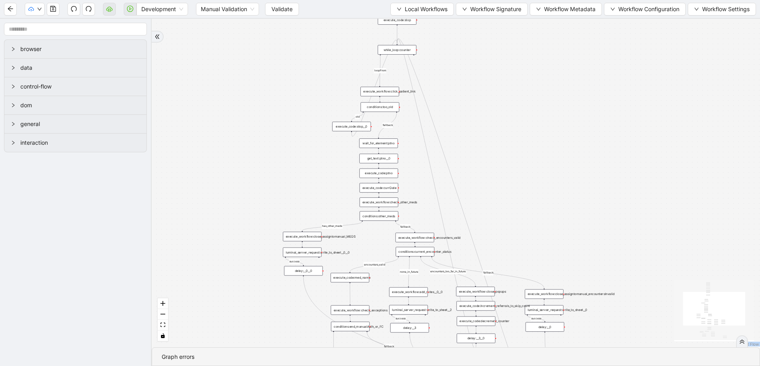
drag, startPoint x: 503, startPoint y: 172, endPoint x: 532, endPoint y: 202, distance: 42.1
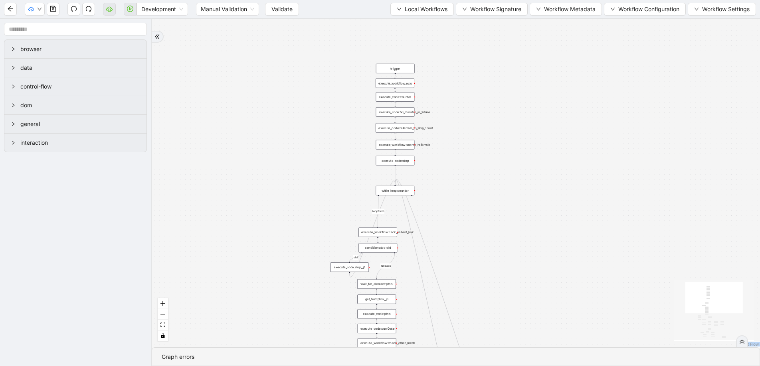
drag, startPoint x: 466, startPoint y: 132, endPoint x: 465, endPoint y: 235, distance: 103.0
click at [465, 235] on div "fallback success success fallback no_encounters end success success success old…" at bounding box center [456, 183] width 608 height 329
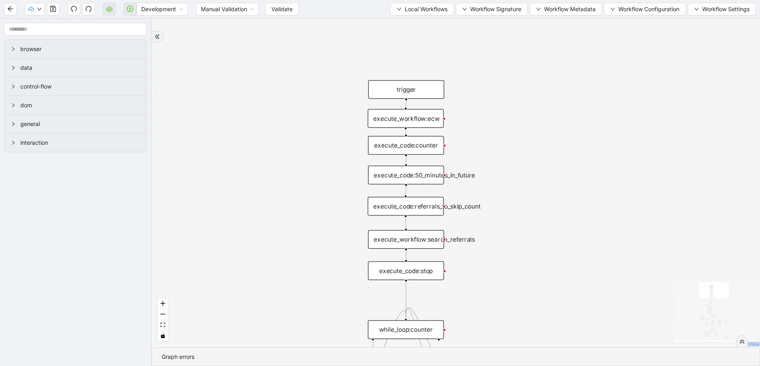
drag, startPoint x: 327, startPoint y: 104, endPoint x: 260, endPoint y: 169, distance: 93.2
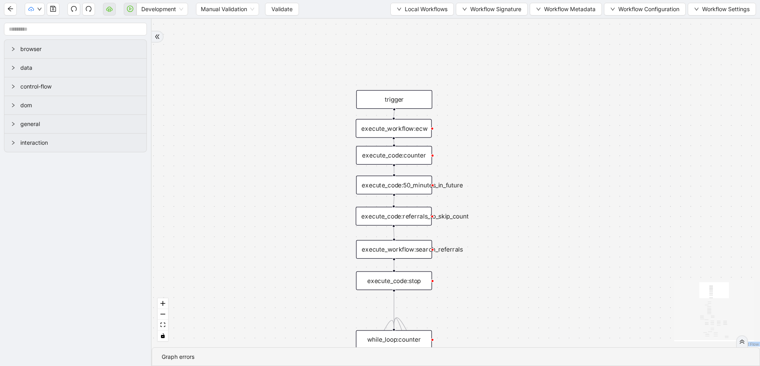
click at [426, 188] on div "execute_code:50_minutes_in_future" at bounding box center [394, 185] width 76 height 19
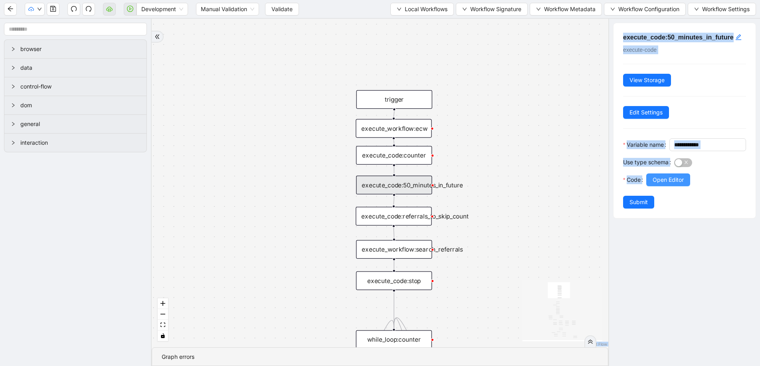
click at [670, 184] on span "Open Editor" at bounding box center [668, 180] width 31 height 9
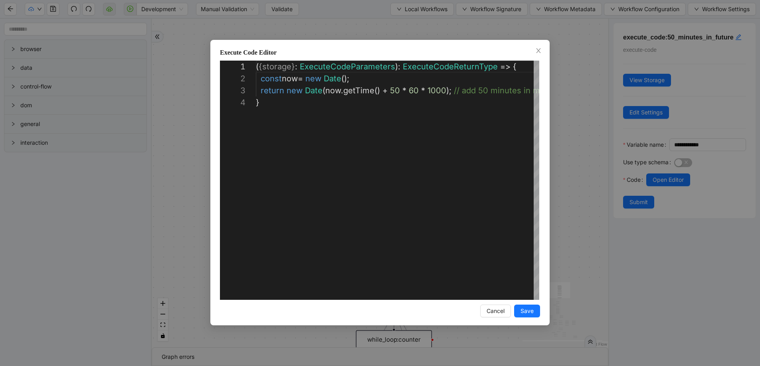
click at [581, 182] on div "**********" at bounding box center [380, 183] width 760 height 366
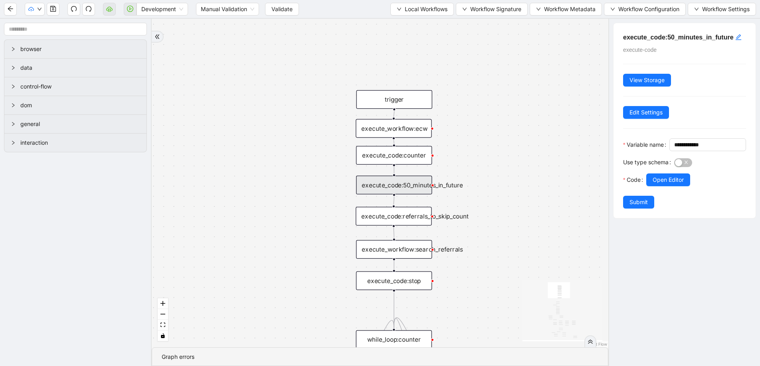
click at [415, 219] on div "execute_code:referrals_to_skip_count" at bounding box center [394, 216] width 76 height 19
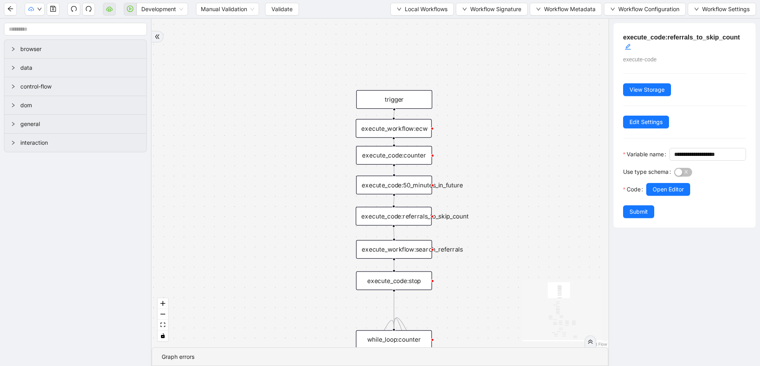
click at [414, 255] on div "execute_workflow:search_referrals" at bounding box center [394, 249] width 76 height 19
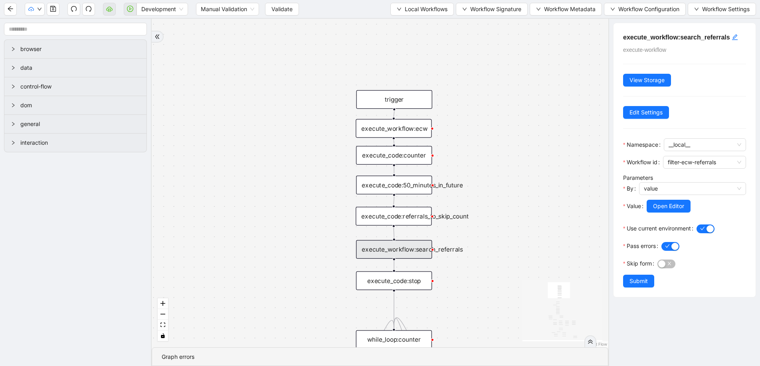
click at [410, 286] on div "execute_code:stop" at bounding box center [394, 281] width 76 height 19
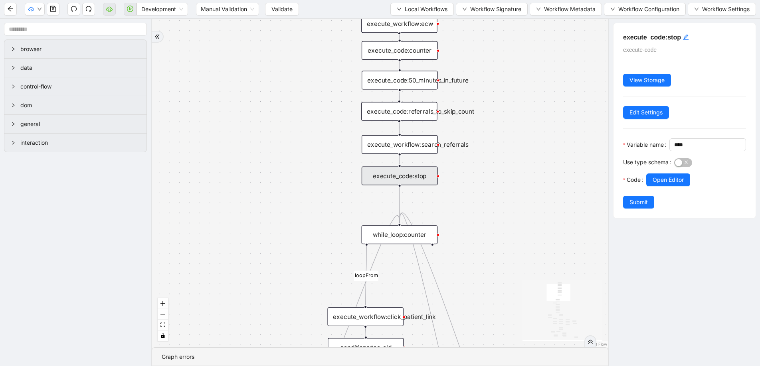
drag, startPoint x: 484, startPoint y: 211, endPoint x: 486, endPoint y: 186, distance: 24.9
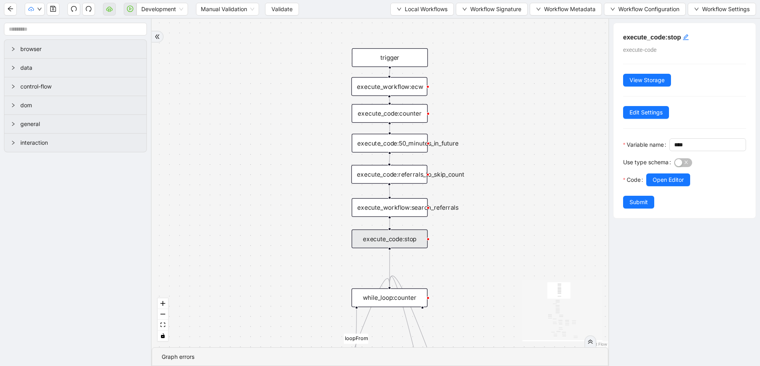
drag, startPoint x: 469, startPoint y: 164, endPoint x: 463, endPoint y: 152, distance: 12.7
